Goal: Task Accomplishment & Management: Manage account settings

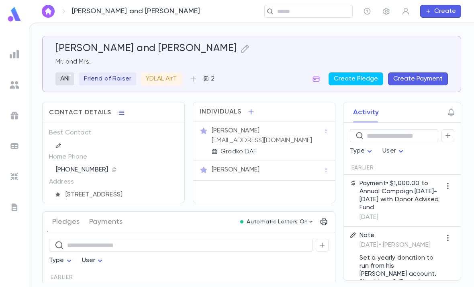
scroll to position [26, 0]
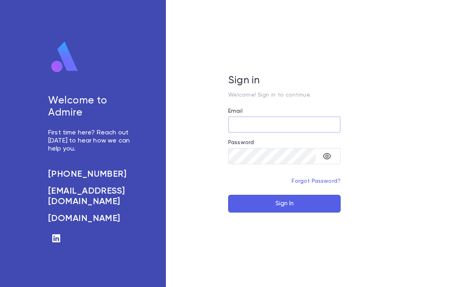
type input "**********"
click at [285, 212] on button "Sign In" at bounding box center [284, 204] width 113 height 18
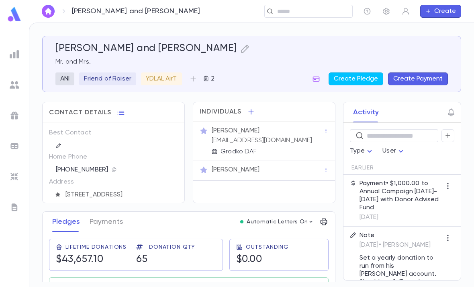
click at [301, 8] on input "text" at bounding box center [312, 12] width 74 height 8
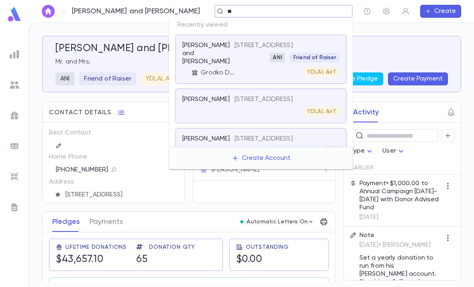
type input "*"
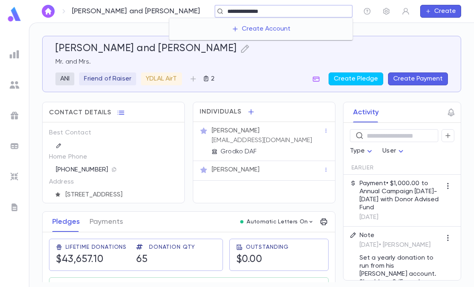
click at [225, 10] on input "**********" at bounding box center [281, 12] width 112 height 8
type input "**********"
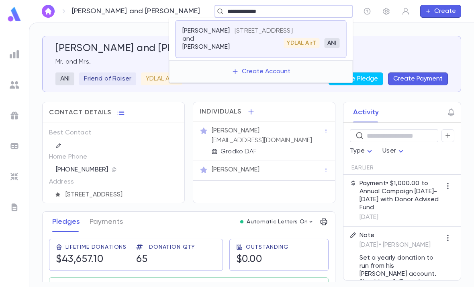
click at [275, 35] on p "[STREET_ADDRESS]" at bounding box center [264, 31] width 58 height 8
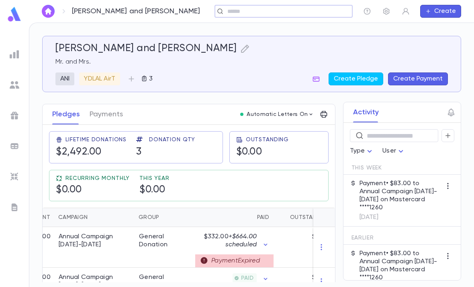
scroll to position [0, 96]
click at [264, 238] on div "$332.00 + $664.00 scheduled" at bounding box center [233, 240] width 70 height 16
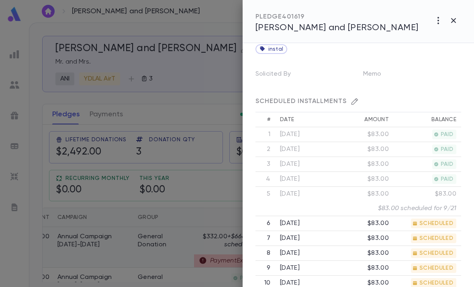
scroll to position [231, 0]
click at [197, 240] on div at bounding box center [237, 143] width 474 height 287
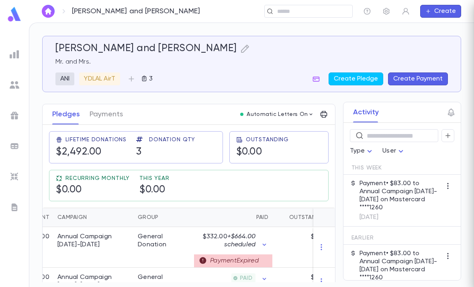
scroll to position [0, 0]
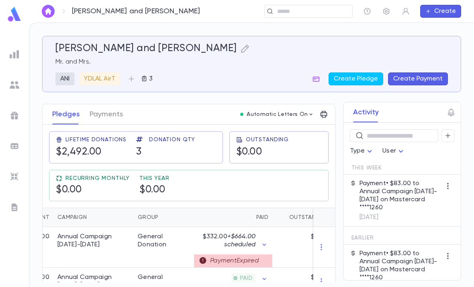
click at [318, 80] on icon "button" at bounding box center [316, 78] width 7 height 5
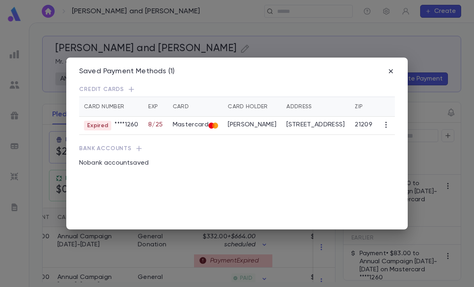
click at [383, 121] on icon "button" at bounding box center [386, 125] width 8 height 8
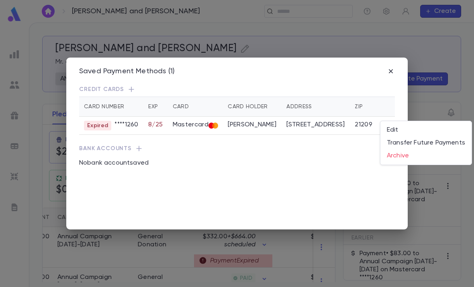
click at [408, 131] on li "Edit" at bounding box center [426, 129] width 91 height 13
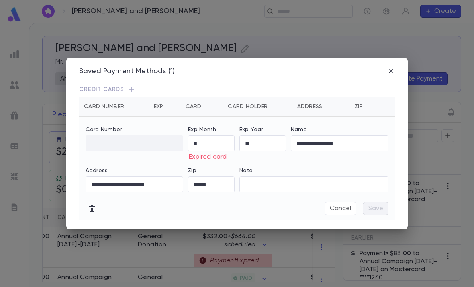
click at [209, 135] on input "*" at bounding box center [211, 143] width 47 height 16
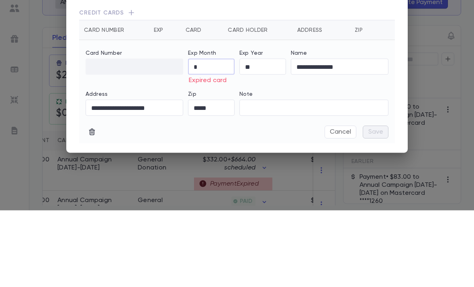
click at [268, 135] on input "**" at bounding box center [263, 143] width 47 height 16
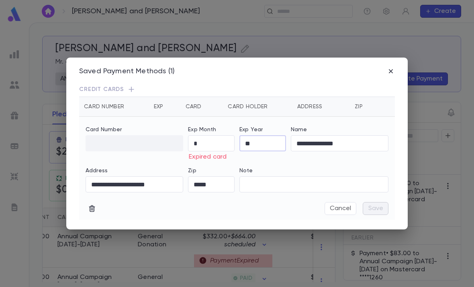
click at [269, 135] on input "**" at bounding box center [263, 143] width 47 height 16
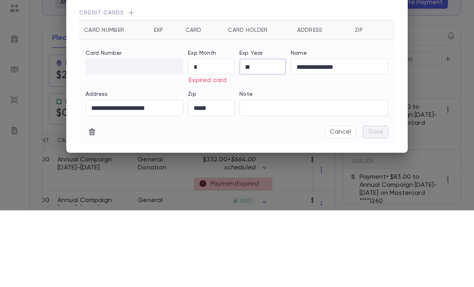
type input "**"
click at [215, 135] on input "*" at bounding box center [211, 143] width 47 height 16
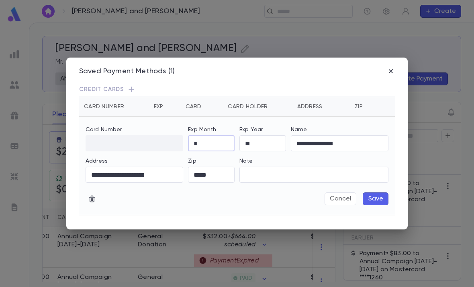
click at [373, 192] on button "Save" at bounding box center [376, 198] width 26 height 13
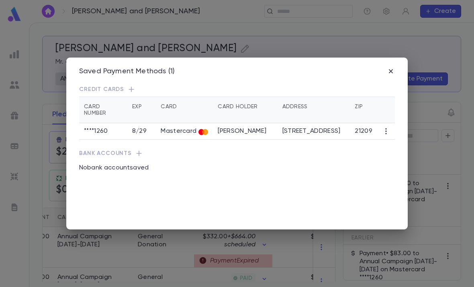
click at [385, 58] on div "Saved Payment Methods (1) Credit Cards Card Number Exp Card Card Holder Address…" at bounding box center [237, 143] width 342 height 172
click at [394, 67] on icon "button" at bounding box center [391, 71] width 8 height 8
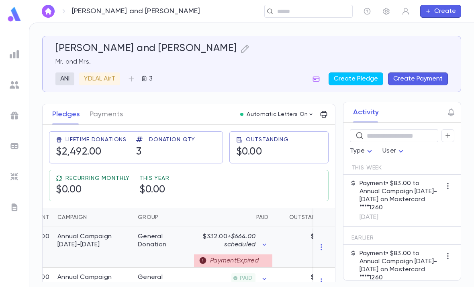
click at [260, 254] on div "Payment Expired" at bounding box center [233, 260] width 78 height 13
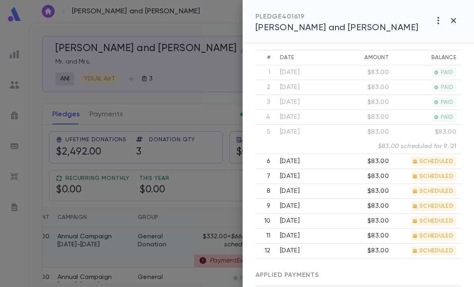
scroll to position [296, 0]
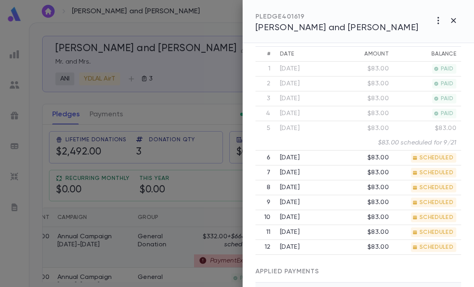
click at [455, 18] on icon "button" at bounding box center [454, 21] width 10 height 10
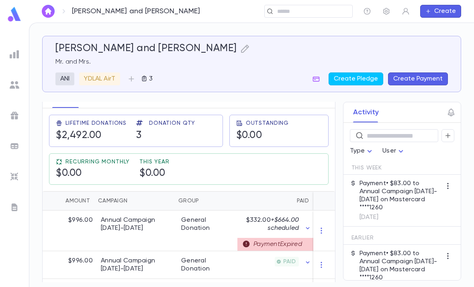
scroll to position [0, 56]
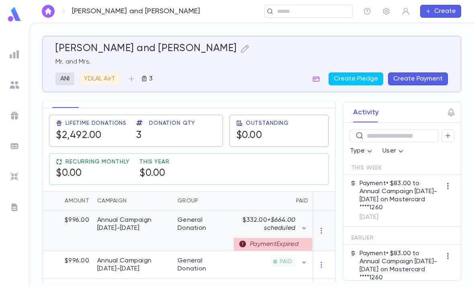
click at [248, 238] on div "Payment Expired" at bounding box center [273, 244] width 78 height 13
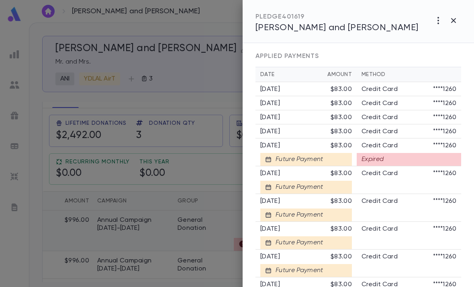
scroll to position [522, 0]
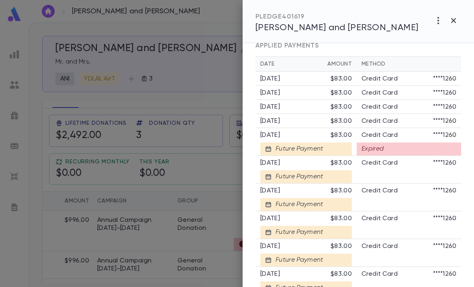
click at [381, 51] on div "APPLIED PAYMENTS" at bounding box center [359, 42] width 206 height 27
click at [318, 137] on div "[DATE]" at bounding box center [295, 135] width 70 height 8
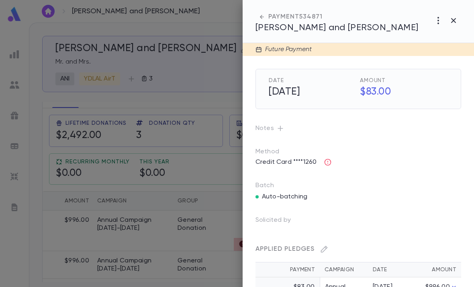
click at [329, 159] on icon "button" at bounding box center [328, 162] width 7 height 7
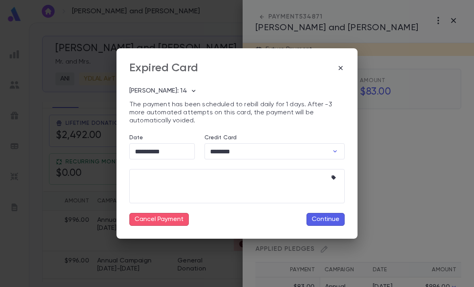
click at [332, 216] on button "Continue" at bounding box center [326, 219] width 38 height 13
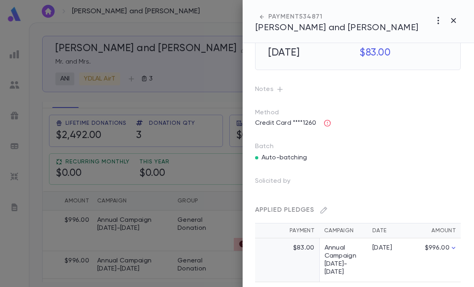
scroll to position [39, 0]
click at [326, 124] on icon "button" at bounding box center [328, 123] width 8 height 8
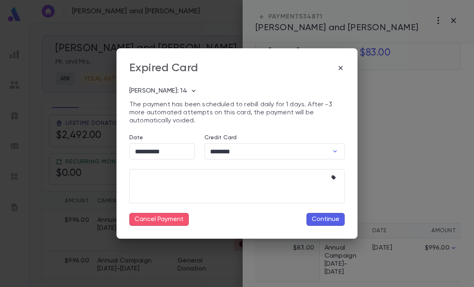
click at [190, 92] on icon "button" at bounding box center [194, 91] width 8 height 8
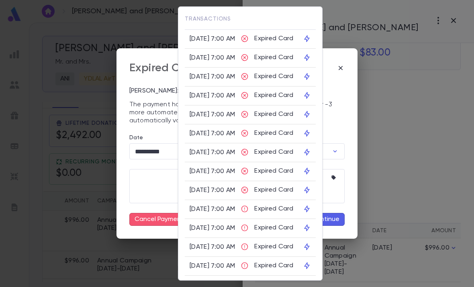
click at [310, 38] on icon at bounding box center [307, 38] width 5 height 7
click at [316, 109] on td at bounding box center [307, 114] width 18 height 19
click at [394, 123] on div at bounding box center [237, 143] width 474 height 287
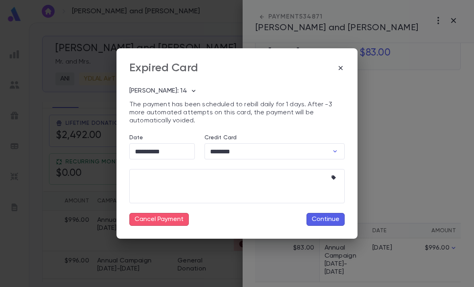
click at [340, 64] on icon "button" at bounding box center [341, 68] width 8 height 8
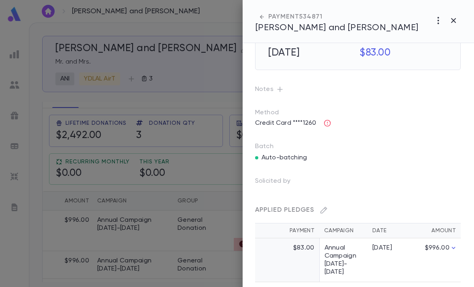
click at [453, 20] on icon "button" at bounding box center [453, 20] width 5 height 5
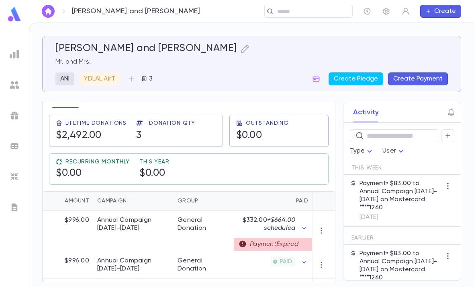
click at [11, 15] on img at bounding box center [14, 14] width 16 height 16
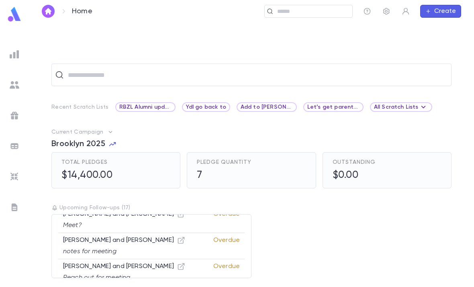
scroll to position [141, 0]
click at [302, 8] on input "text" at bounding box center [312, 12] width 74 height 8
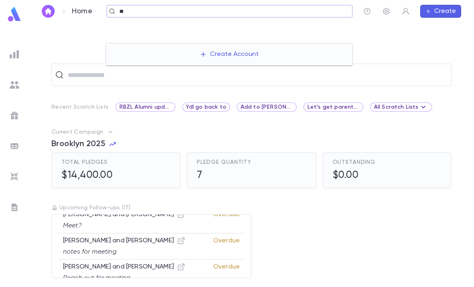
type input "*"
click at [14, 19] on img at bounding box center [14, 14] width 16 height 16
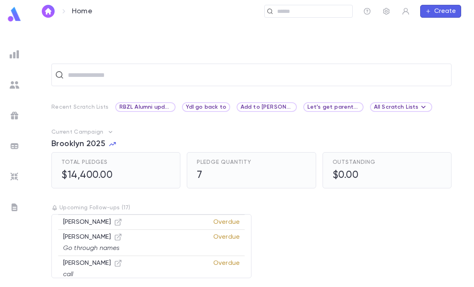
scroll to position [316, 0]
